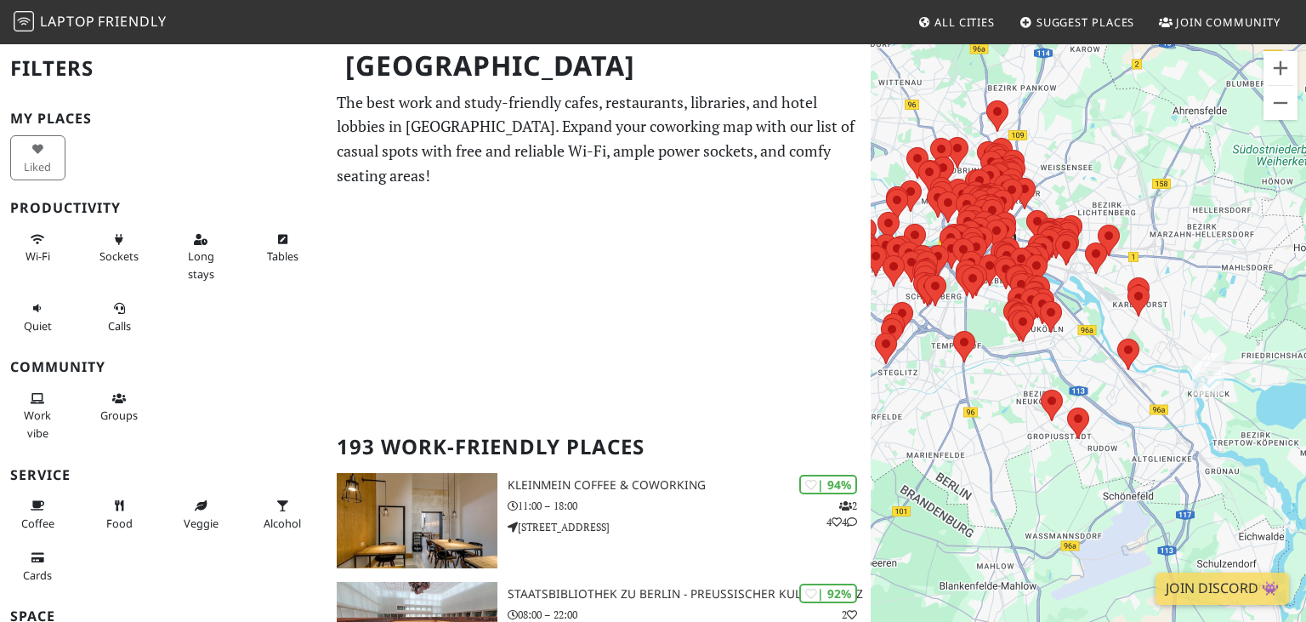
drag, startPoint x: 1168, startPoint y: 360, endPoint x: 1055, endPoint y: 360, distance: 114.0
click at [1055, 360] on div "Um von einem Element zum anderen zu gelangen, drückst du die Pfeiltasten entspr…" at bounding box center [1088, 354] width 435 height 622
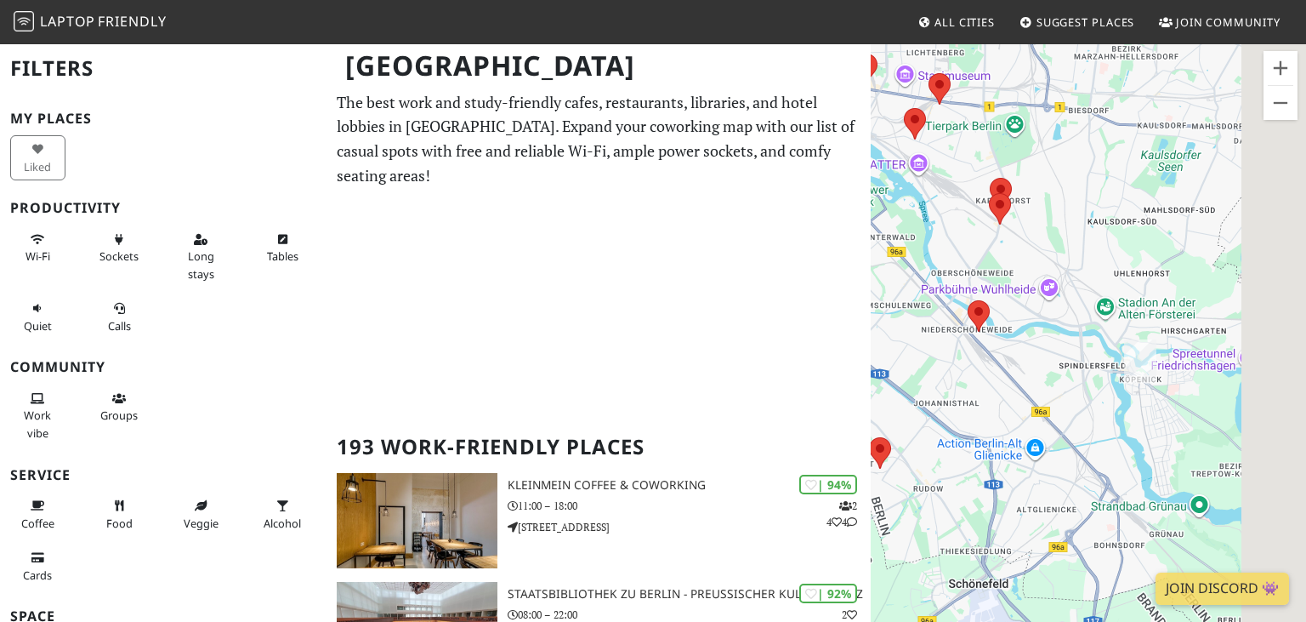
drag, startPoint x: 1214, startPoint y: 366, endPoint x: 1067, endPoint y: 298, distance: 161.3
click at [1067, 298] on div "Um von einem Element zum anderen zu gelangen, drückst du die Pfeiltasten entspr…" at bounding box center [1088, 354] width 435 height 622
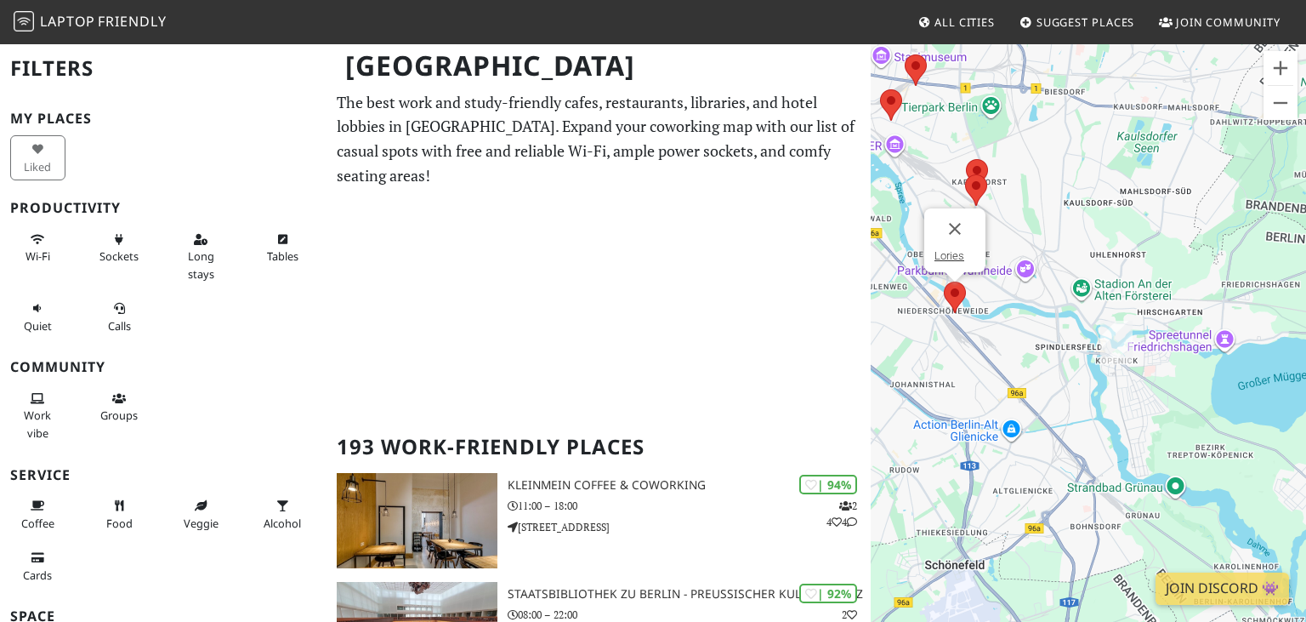
click at [944, 281] on area at bounding box center [944, 281] width 0 height 0
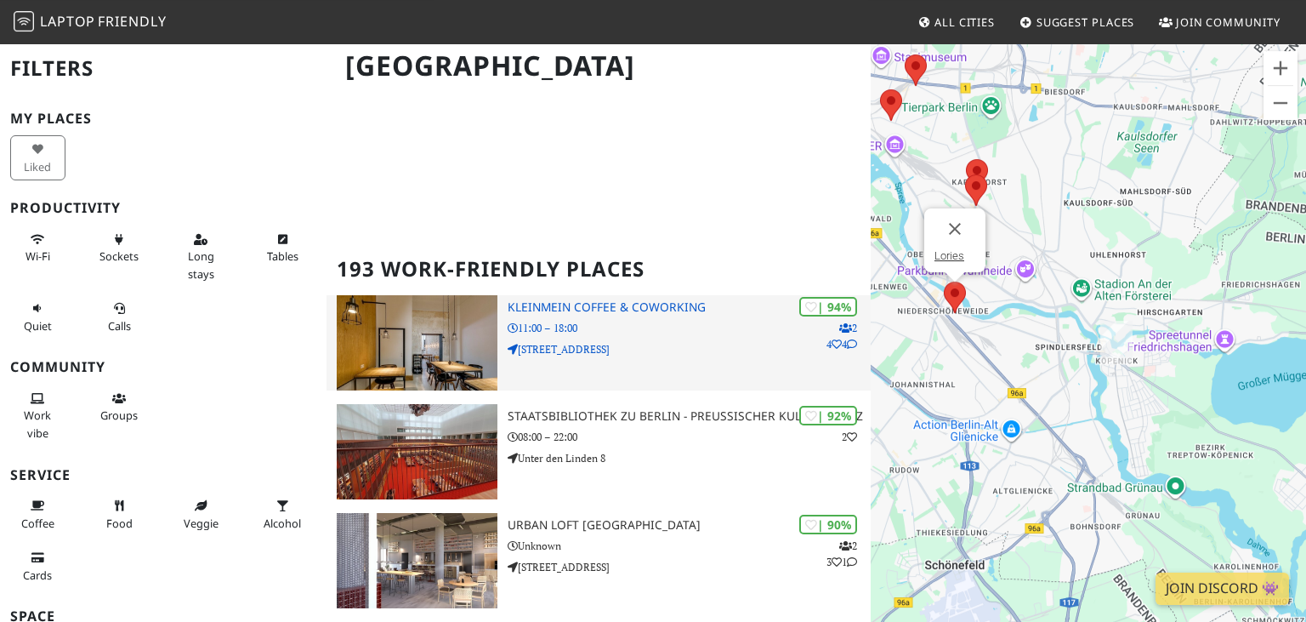
scroll to position [179, 0]
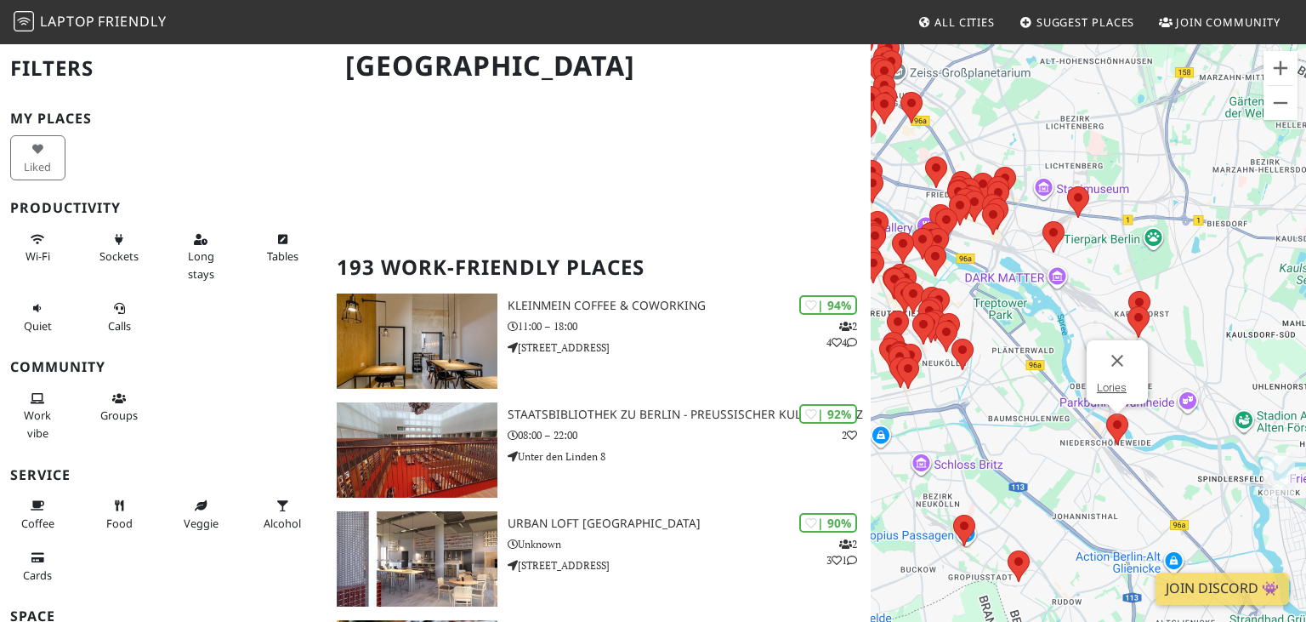
click at [1127, 388] on div "Lories" at bounding box center [1117, 387] width 41 height 13
click at [1116, 387] on link "Lories" at bounding box center [1112, 387] width 30 height 13
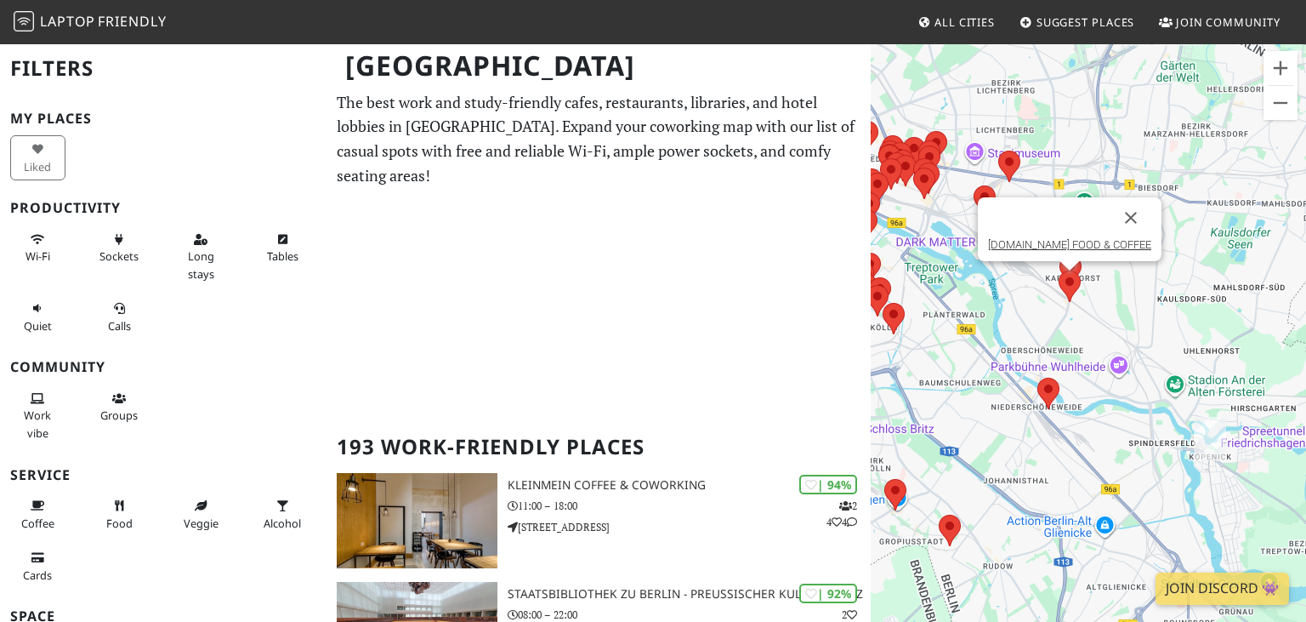
click at [1059, 270] on area at bounding box center [1059, 270] width 0 height 0
click at [1077, 249] on link "[DOMAIN_NAME] FOOD & COFFEE" at bounding box center [1069, 244] width 163 height 13
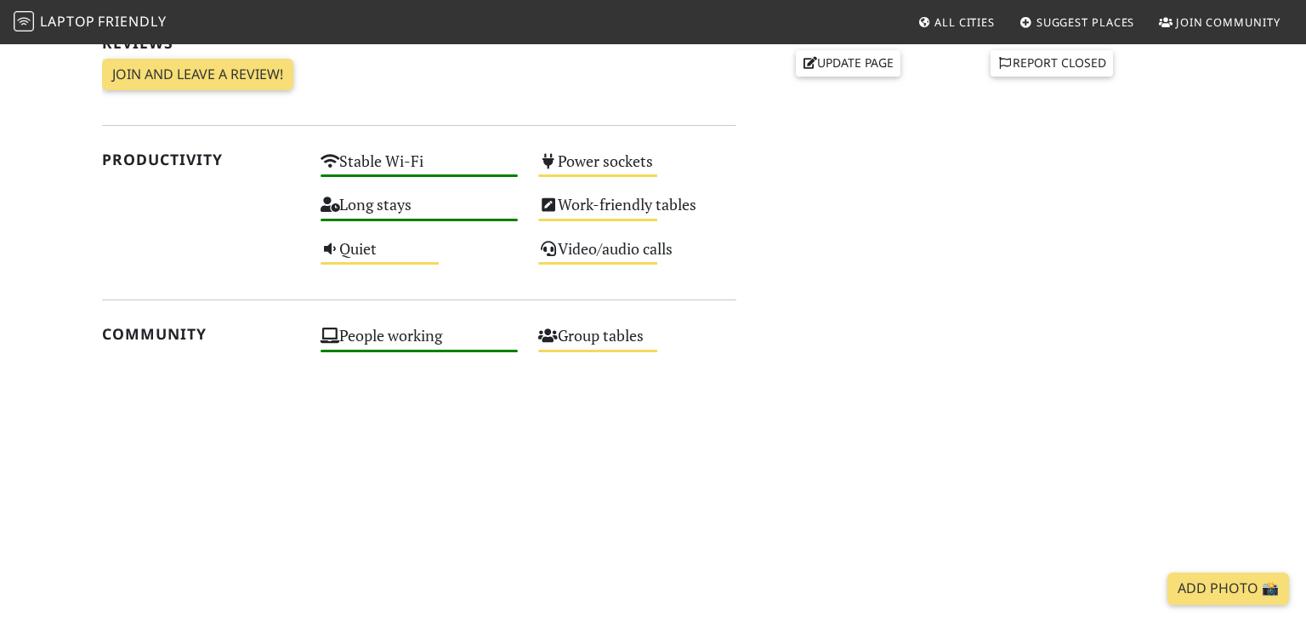
scroll to position [681, 0]
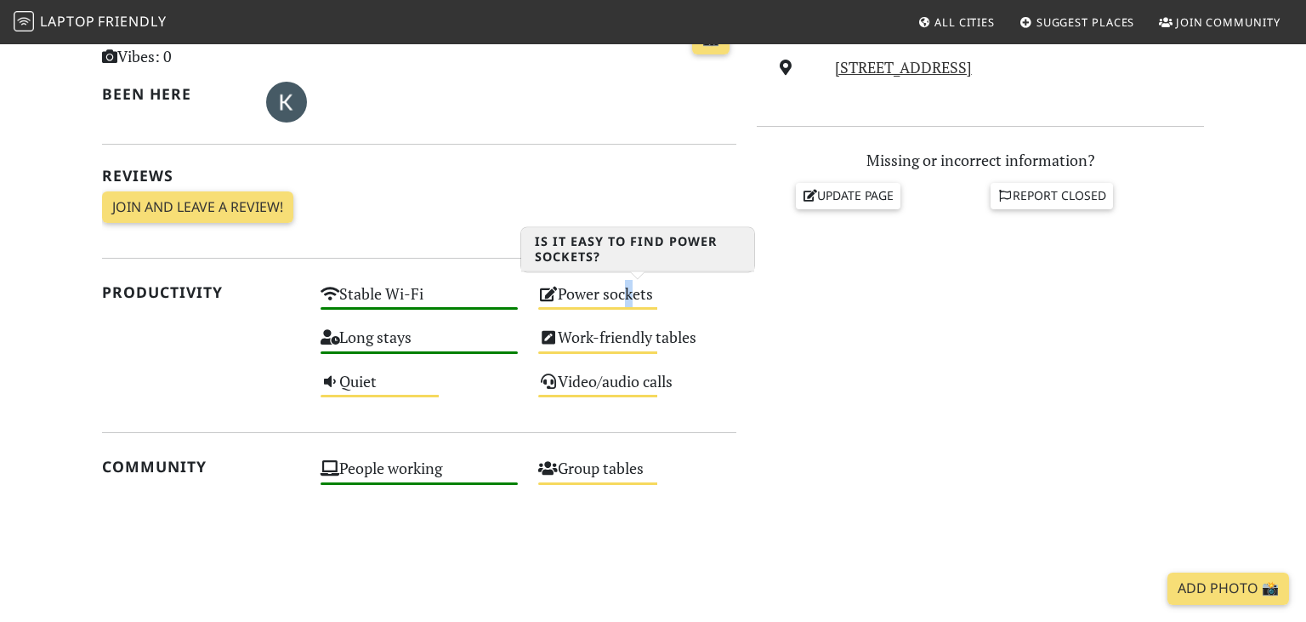
click at [624, 293] on div "Power sockets Medium" at bounding box center [637, 301] width 219 height 43
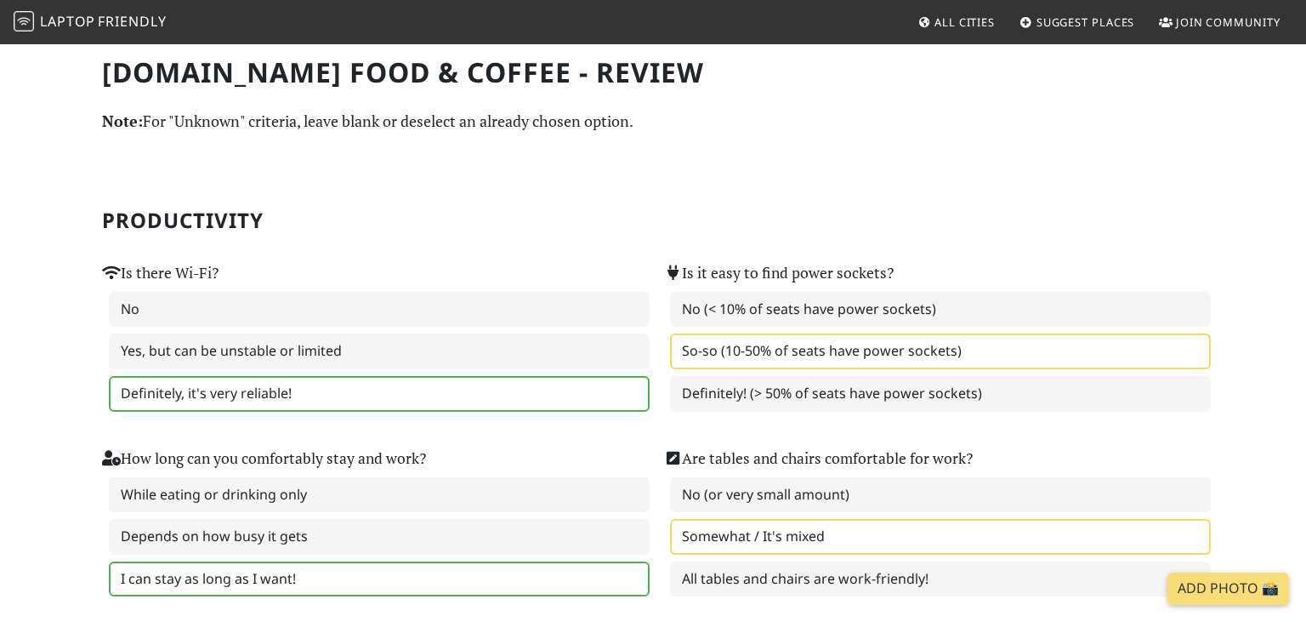
scroll to position [89, 0]
